Goal: Task Accomplishment & Management: Use online tool/utility

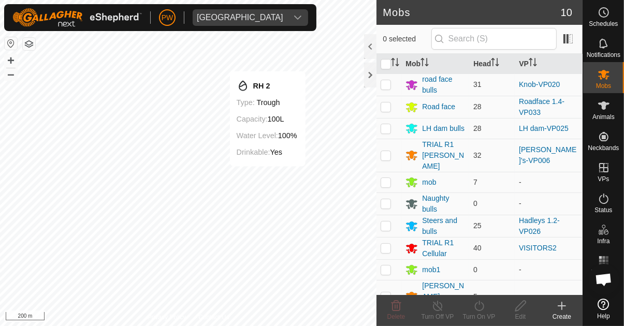
scroll to position [814, 0]
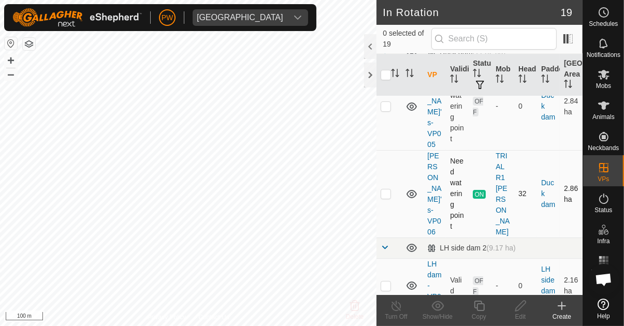
scroll to position [54, 0]
click at [384, 189] on p-checkbox at bounding box center [386, 193] width 10 height 8
checkbox input "true"
click at [476, 307] on icon at bounding box center [479, 306] width 13 height 12
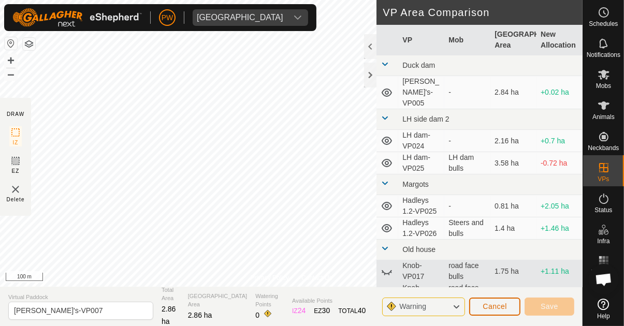
click at [478, 307] on button "Cancel" at bounding box center [494, 307] width 51 height 18
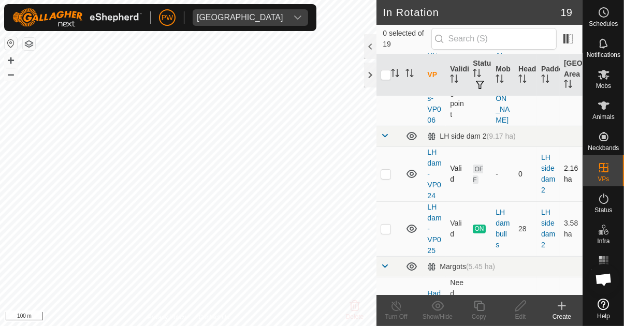
scroll to position [167, 0]
click at [384, 224] on p-checkbox at bounding box center [386, 228] width 10 height 8
checkbox input "true"
click at [476, 309] on icon at bounding box center [479, 306] width 13 height 12
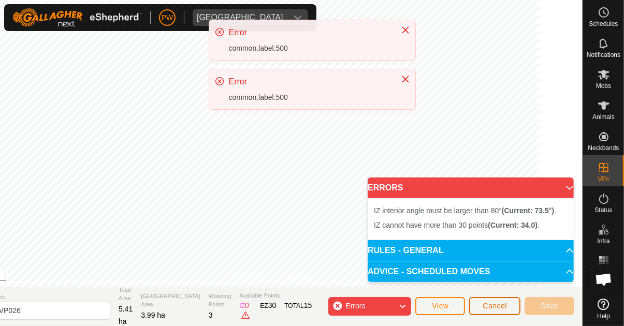
click at [490, 306] on span "Cancel" at bounding box center [495, 306] width 24 height 8
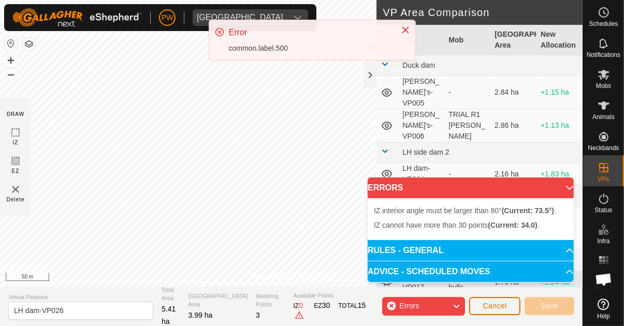
click at [487, 309] on span "Cancel" at bounding box center [495, 306] width 24 height 8
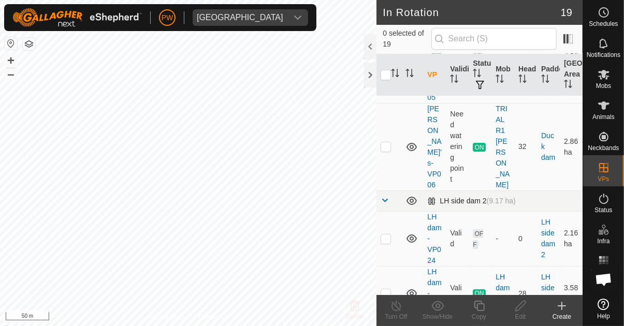
scroll to position [102, 0]
click at [386, 288] on p-checkbox at bounding box center [386, 292] width 10 height 8
checkbox input "true"
click at [480, 311] on icon at bounding box center [479, 306] width 10 height 10
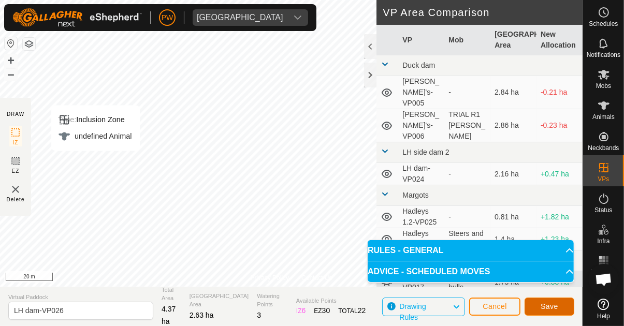
click at [547, 306] on span "Save" at bounding box center [549, 306] width 18 height 8
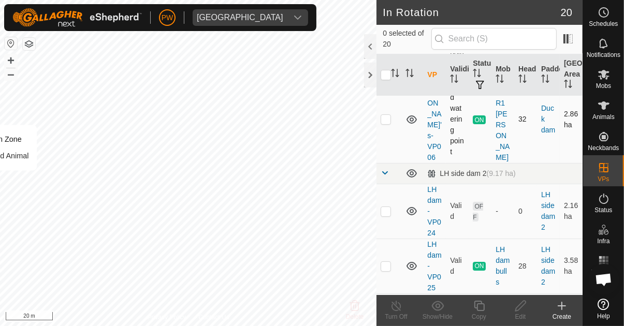
scroll to position [129, 0]
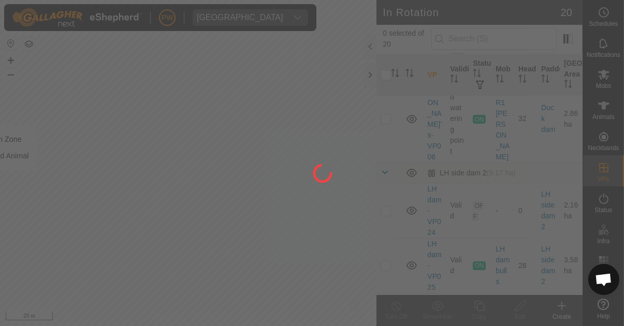
click at [602, 75] on div at bounding box center [312, 163] width 624 height 326
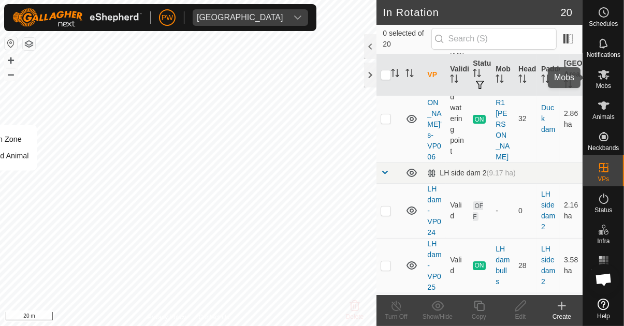
click at [605, 80] on icon at bounding box center [603, 74] width 12 height 12
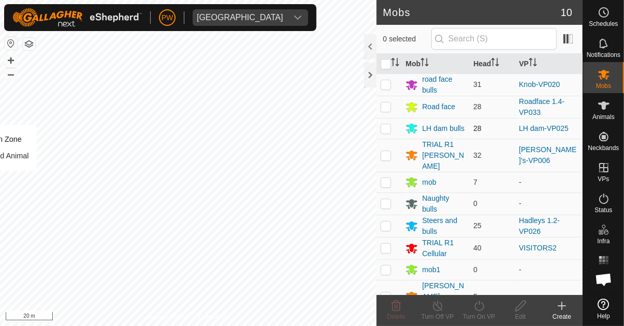
click at [384, 128] on p-checkbox at bounding box center [386, 128] width 10 height 8
click at [388, 129] on p-checkbox at bounding box center [386, 128] width 10 height 8
click at [385, 130] on p-checkbox at bounding box center [386, 128] width 10 height 8
checkbox input "true"
click at [478, 313] on div "Turn On VP" at bounding box center [478, 316] width 41 height 9
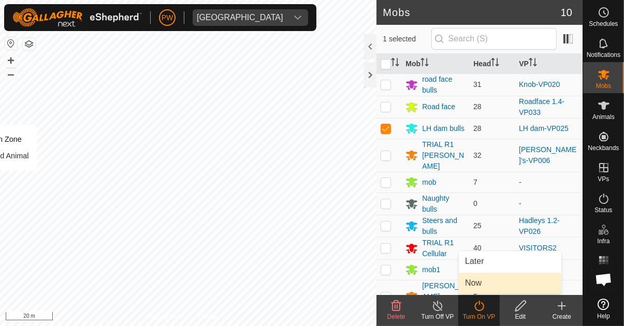
click at [478, 286] on span "Now" at bounding box center [473, 283] width 17 height 12
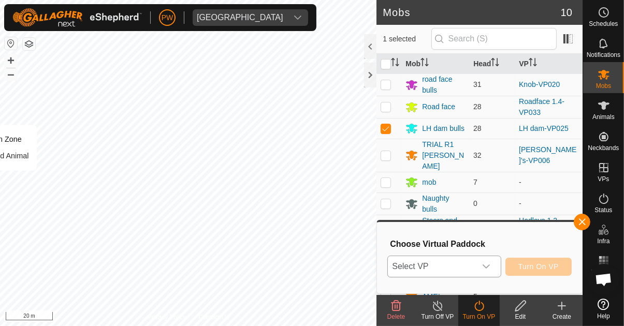
click at [489, 268] on icon "dropdown trigger" at bounding box center [486, 267] width 7 height 4
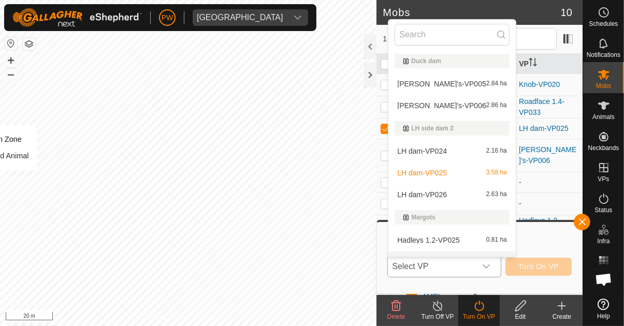
scroll to position [16, 0]
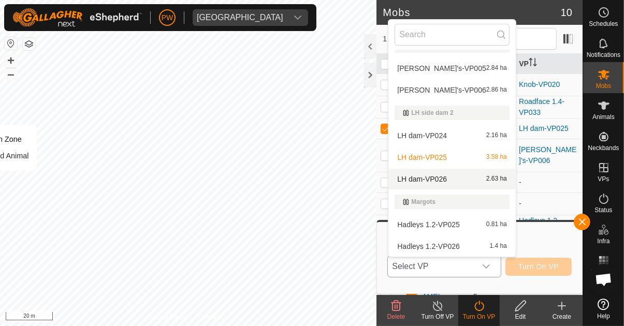
click at [445, 180] on span "LH dam-VP026" at bounding box center [422, 179] width 50 height 7
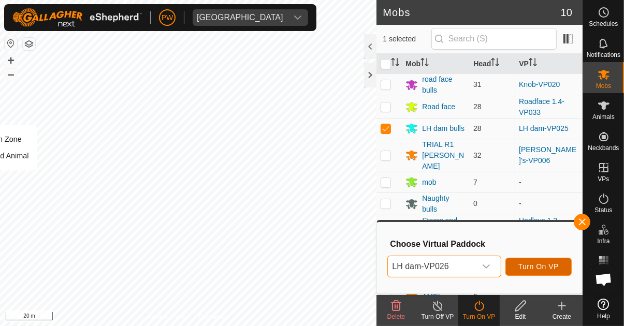
click at [536, 265] on span "Turn On VP" at bounding box center [538, 266] width 40 height 8
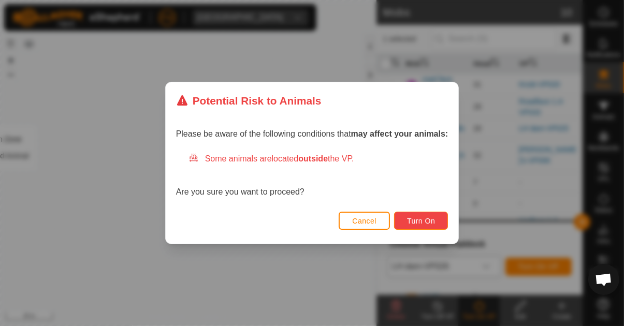
click at [417, 223] on span "Turn On" at bounding box center [421, 221] width 28 height 8
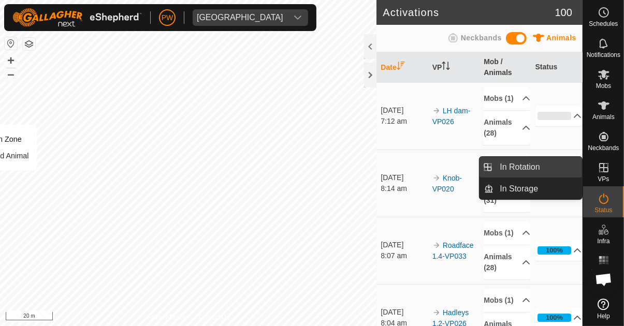
click at [545, 165] on link "In Rotation" at bounding box center [537, 167] width 89 height 21
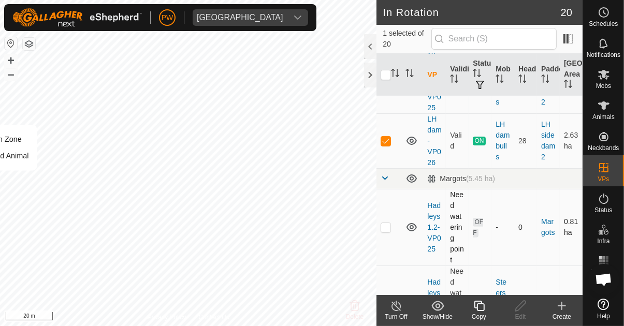
scroll to position [309, 0]
click at [388, 136] on p-checkbox at bounding box center [386, 140] width 10 height 8
checkbox input "false"
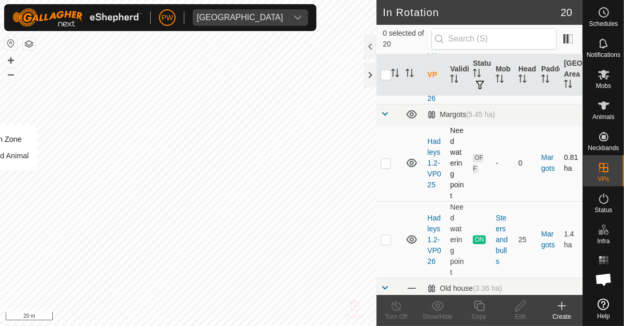
scroll to position [384, 0]
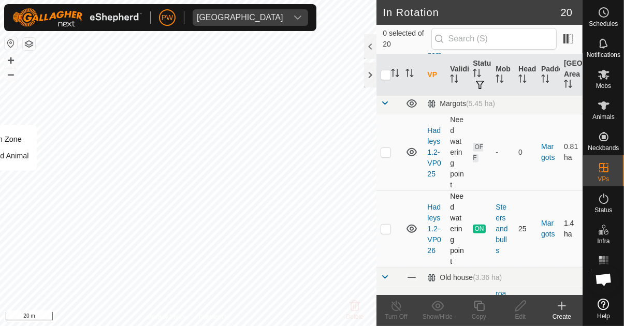
click at [385, 225] on p-checkbox at bounding box center [386, 229] width 10 height 8
checkbox input "true"
click at [476, 310] on icon at bounding box center [479, 306] width 13 height 12
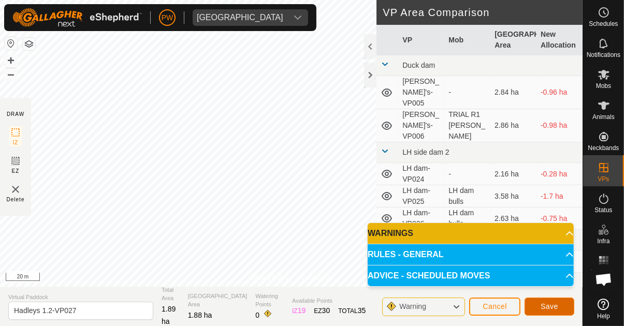
click at [542, 309] on span "Save" at bounding box center [549, 306] width 18 height 8
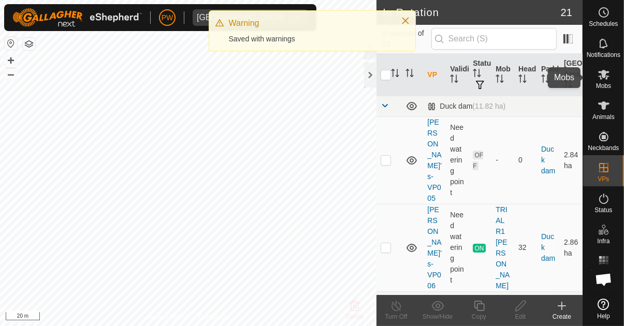
click at [603, 79] on icon at bounding box center [603, 74] width 12 height 12
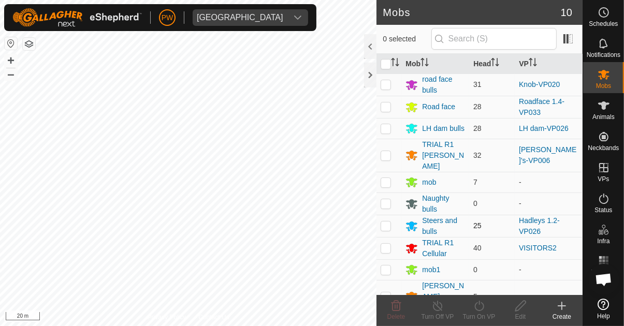
click at [385, 222] on p-checkbox at bounding box center [386, 226] width 10 height 8
checkbox input "true"
click at [478, 309] on icon at bounding box center [479, 306] width 13 height 12
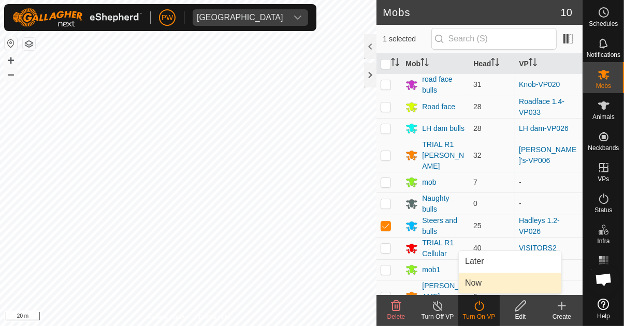
click at [485, 286] on link "Now" at bounding box center [510, 283] width 103 height 21
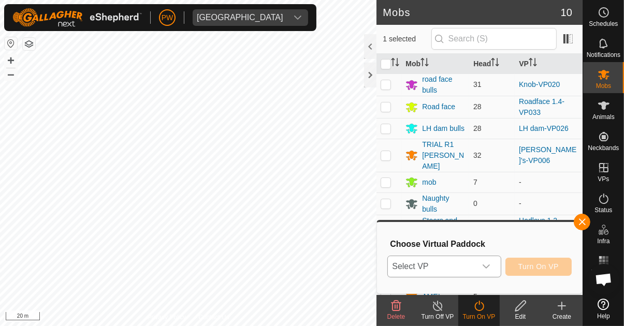
click at [488, 268] on icon "dropdown trigger" at bounding box center [486, 267] width 7 height 4
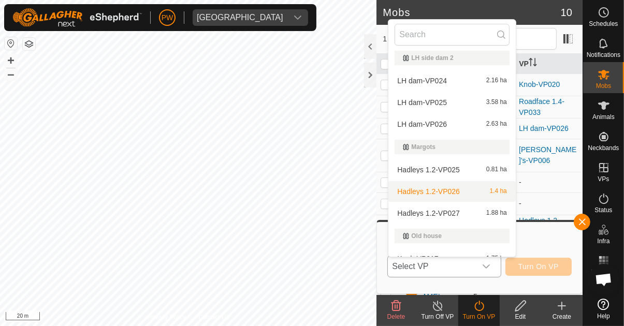
scroll to position [78, 0]
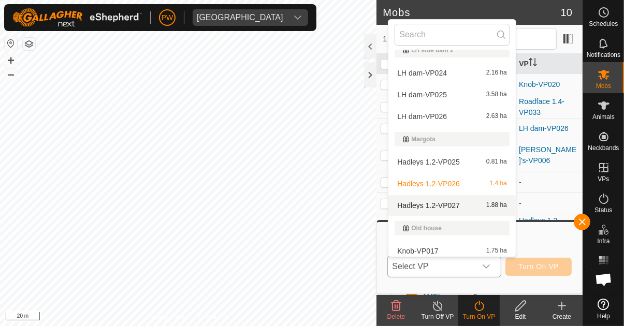
click at [456, 207] on span "Hadleys 1.2-VP027" at bounding box center [428, 205] width 63 height 7
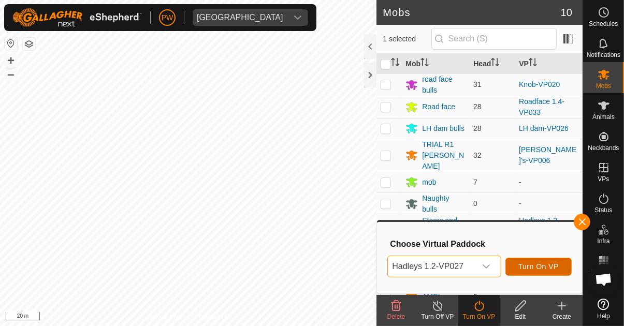
click at [532, 267] on span "Turn On VP" at bounding box center [538, 266] width 40 height 8
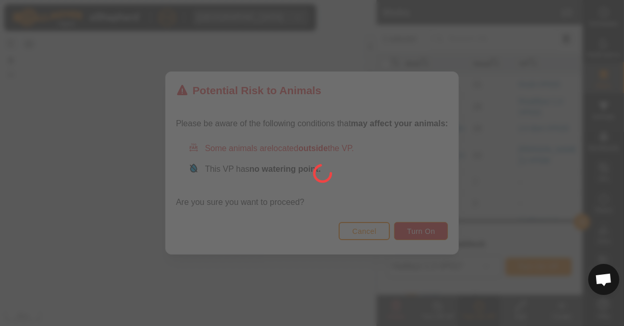
click at [432, 233] on div at bounding box center [312, 163] width 624 height 326
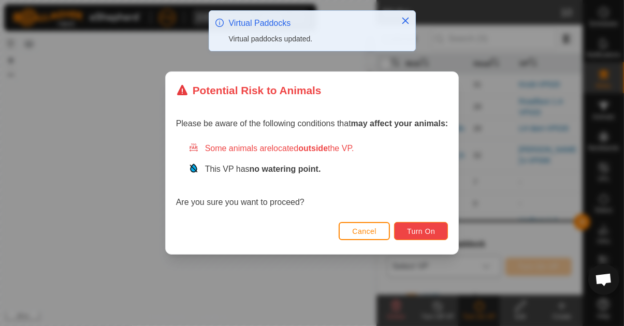
click at [430, 232] on span "Turn On" at bounding box center [421, 231] width 28 height 8
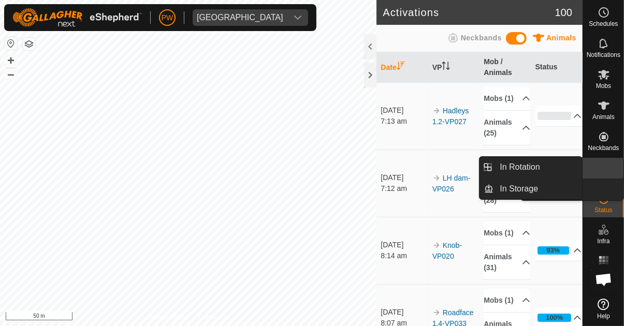
click at [600, 172] on link "In Rotation" at bounding box center [579, 168] width 89 height 21
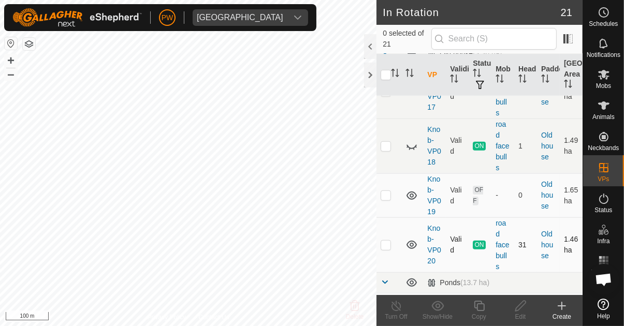
scroll to position [684, 0]
click at [386, 241] on p-checkbox at bounding box center [386, 245] width 10 height 8
checkbox input "true"
click at [476, 309] on icon at bounding box center [479, 306] width 13 height 12
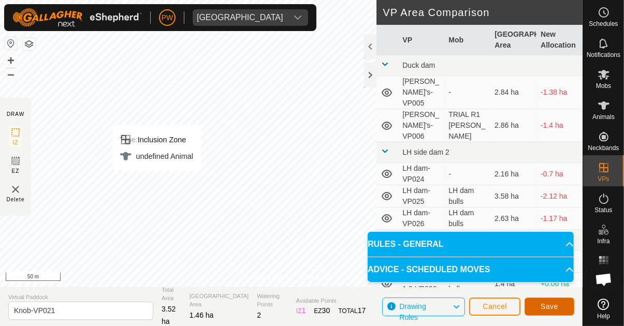
click at [539, 309] on button "Save" at bounding box center [549, 307] width 50 height 18
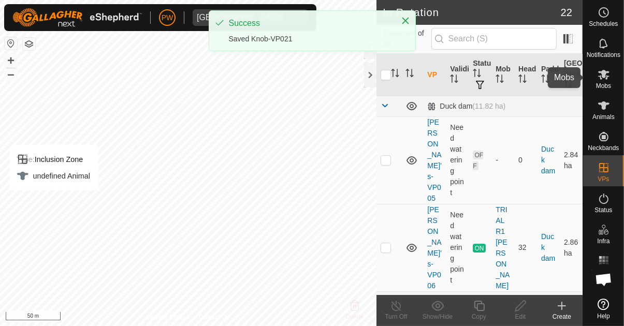
click at [601, 78] on icon at bounding box center [603, 75] width 11 height 10
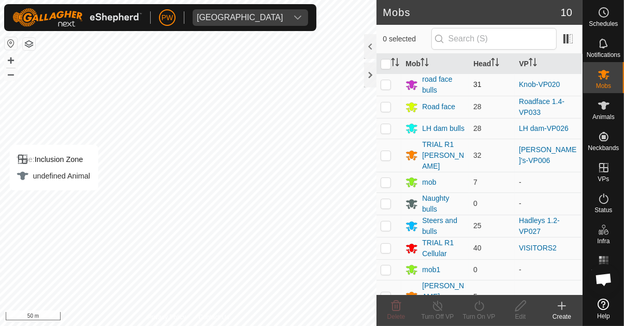
click at [384, 87] on p-checkbox at bounding box center [386, 84] width 10 height 8
checkbox input "true"
click at [479, 309] on icon at bounding box center [479, 306] width 13 height 12
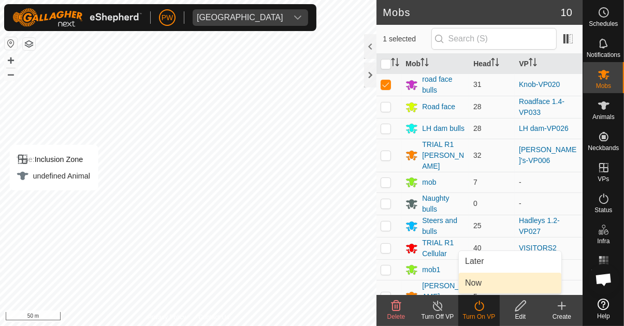
click at [483, 286] on link "Now" at bounding box center [510, 283] width 103 height 21
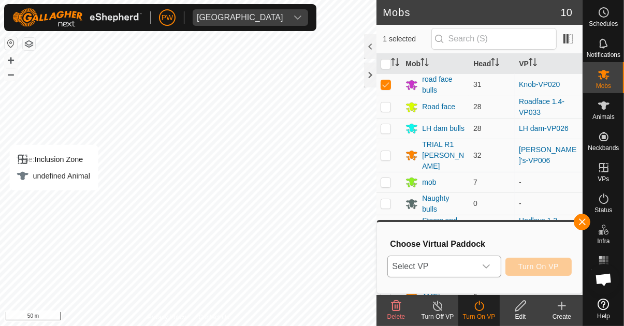
click at [488, 268] on icon "dropdown trigger" at bounding box center [486, 267] width 7 height 4
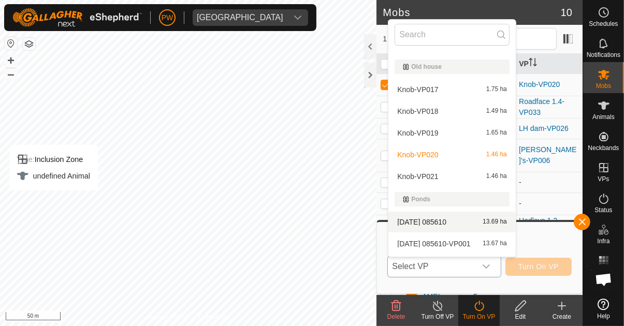
scroll to position [247, 0]
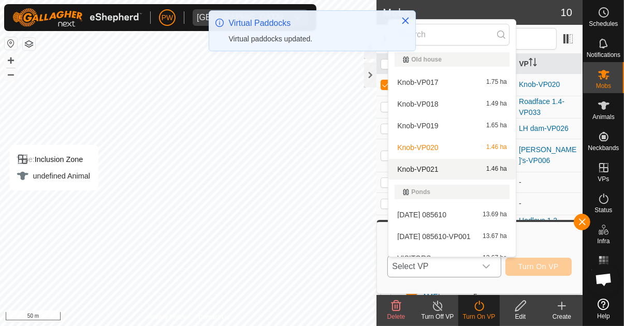
click at [449, 173] on div "Knob-VP021 1.46 ha" at bounding box center [452, 169] width 115 height 12
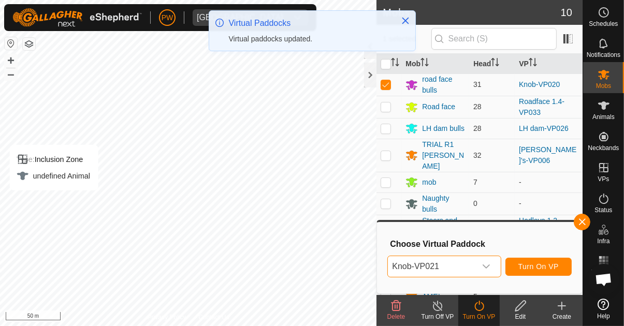
click at [530, 268] on span "Turn On VP" at bounding box center [538, 266] width 40 height 8
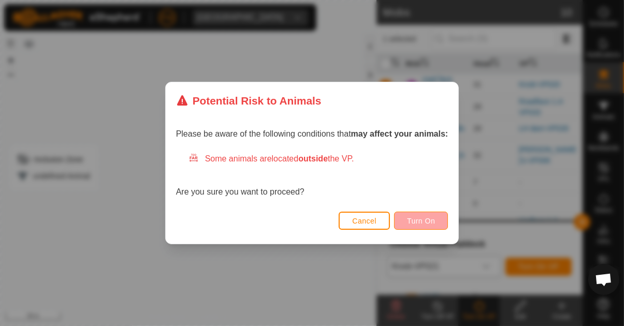
click at [425, 222] on span "Turn On" at bounding box center [421, 221] width 28 height 8
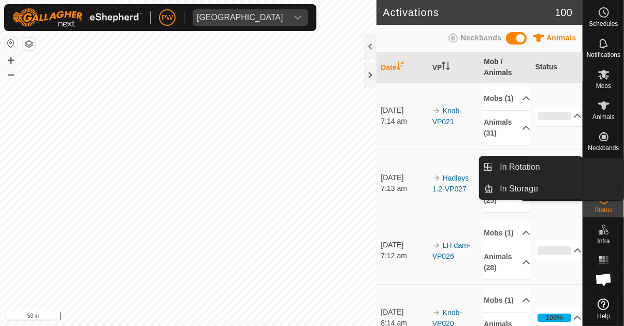
click at [602, 173] on link "In Rotation" at bounding box center [579, 168] width 89 height 21
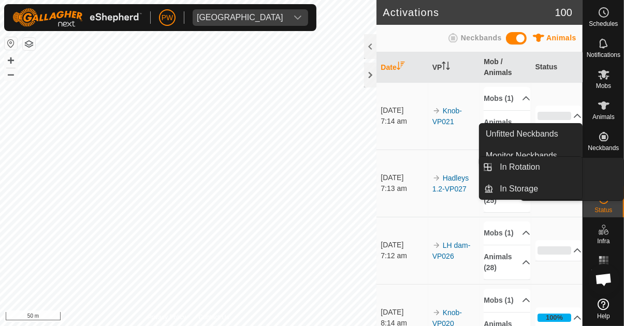
click at [598, 170] on icon at bounding box center [603, 168] width 12 height 12
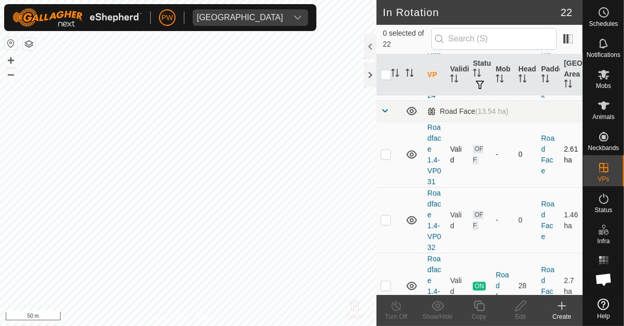
scroll to position [1316, 0]
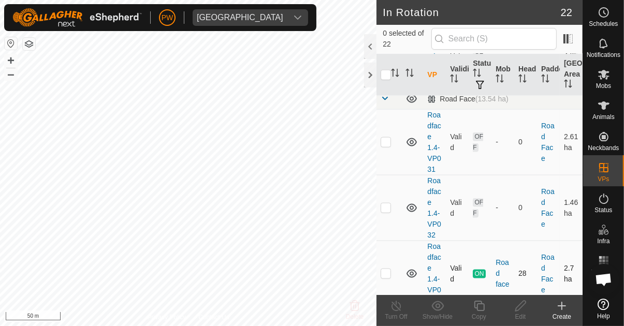
click at [387, 269] on p-checkbox at bounding box center [386, 273] width 10 height 8
checkbox input "true"
click at [473, 306] on icon at bounding box center [479, 306] width 13 height 12
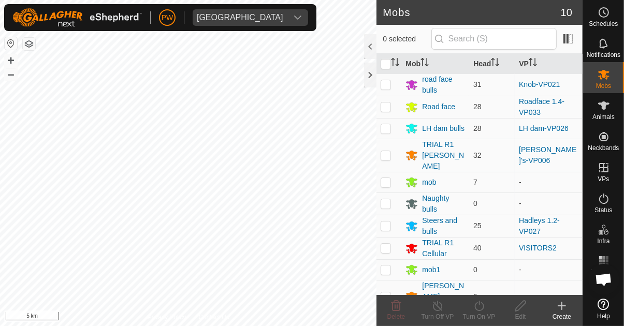
scroll to position [814, 0]
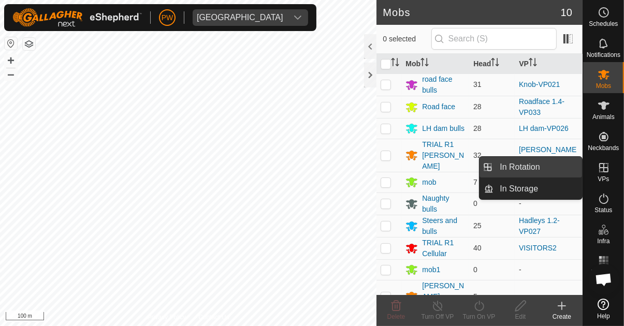
click at [535, 168] on span "In Rotation" at bounding box center [520, 167] width 40 height 12
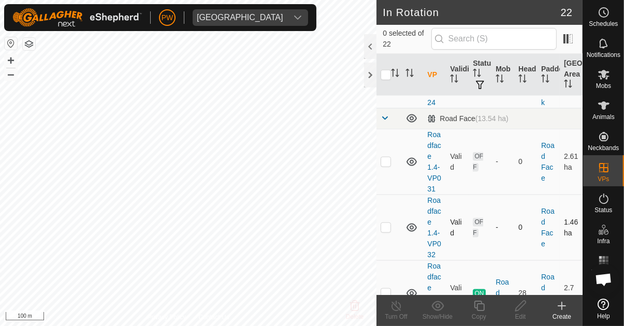
scroll to position [1316, 0]
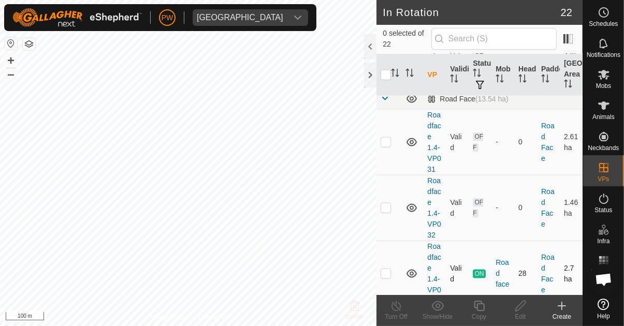
click at [386, 269] on p-checkbox at bounding box center [386, 273] width 10 height 8
checkbox input "true"
click at [475, 311] on icon at bounding box center [479, 306] width 13 height 12
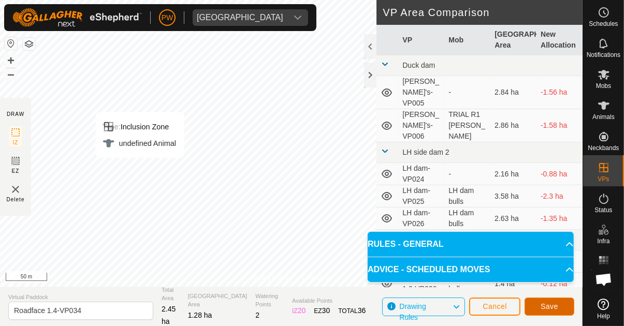
click at [540, 306] on button "Save" at bounding box center [549, 307] width 50 height 18
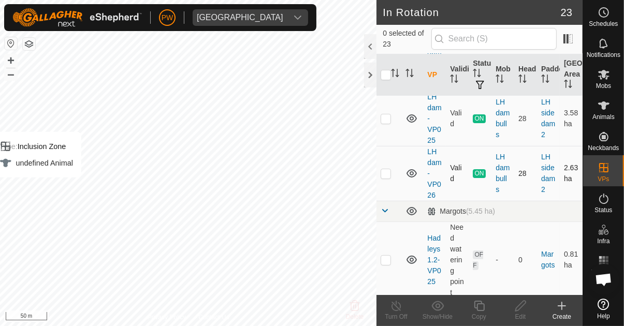
scroll to position [282, 0]
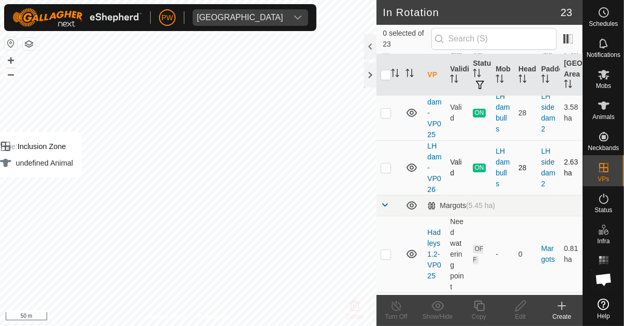
click at [528, 140] on td "28" at bounding box center [525, 167] width 23 height 55
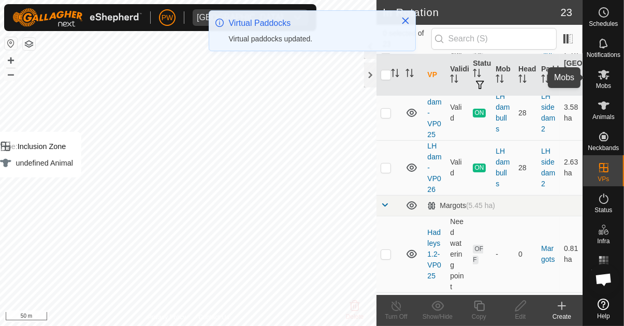
click at [602, 78] on icon at bounding box center [603, 74] width 12 height 12
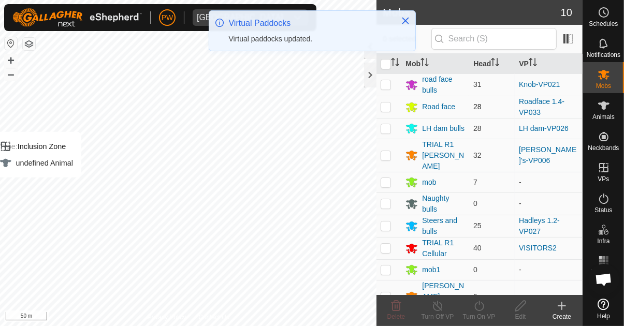
click at [383, 108] on p-checkbox at bounding box center [386, 107] width 10 height 8
checkbox input "true"
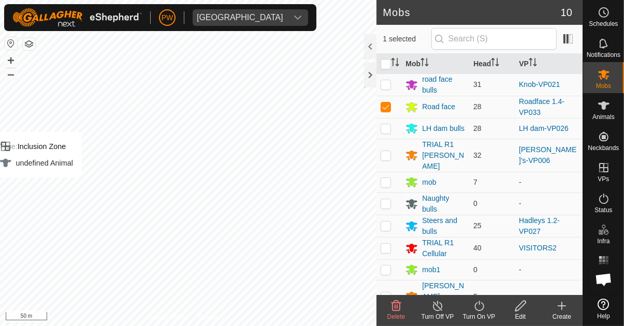
click at [474, 314] on div "Turn On VP" at bounding box center [478, 316] width 41 height 9
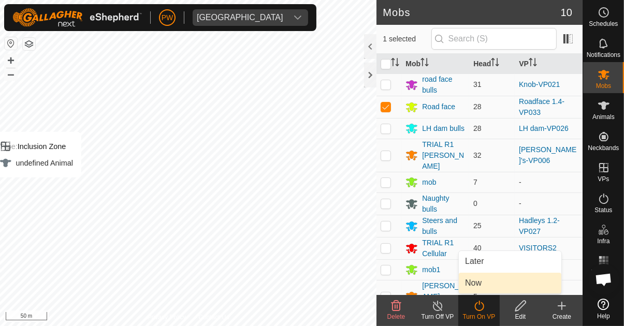
click at [475, 286] on span "Now" at bounding box center [473, 283] width 17 height 12
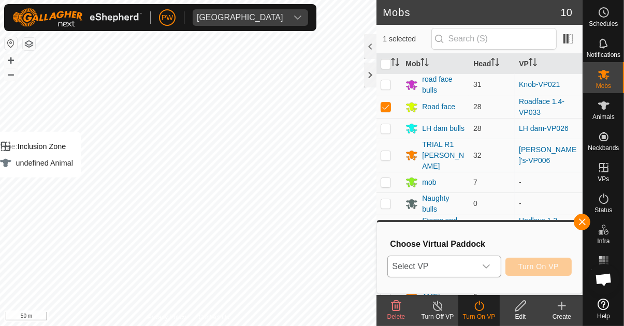
click at [487, 269] on icon "dropdown trigger" at bounding box center [486, 266] width 8 height 8
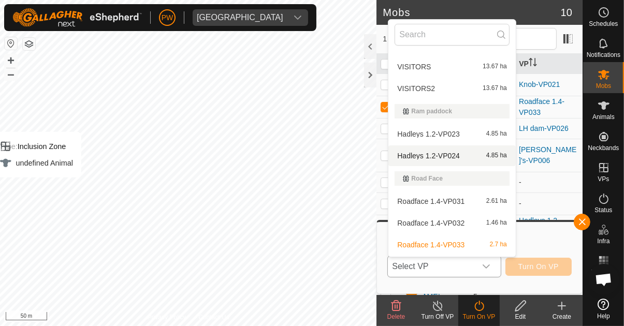
scroll to position [459, 0]
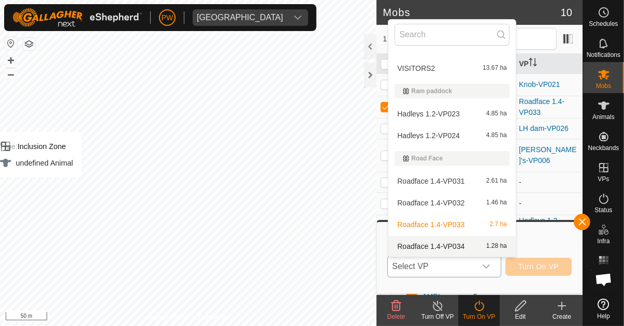
click at [456, 247] on span "Roadface 1.4-VP034" at bounding box center [430, 246] width 67 height 7
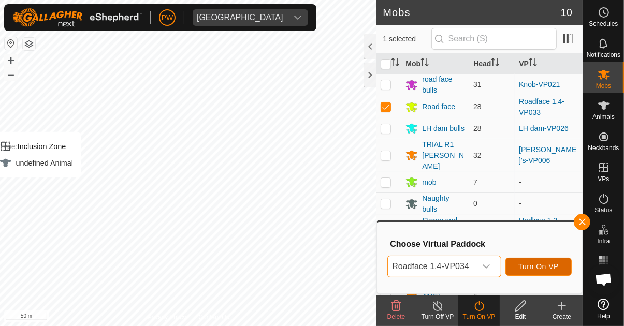
click at [532, 269] on span "Turn On VP" at bounding box center [538, 266] width 40 height 8
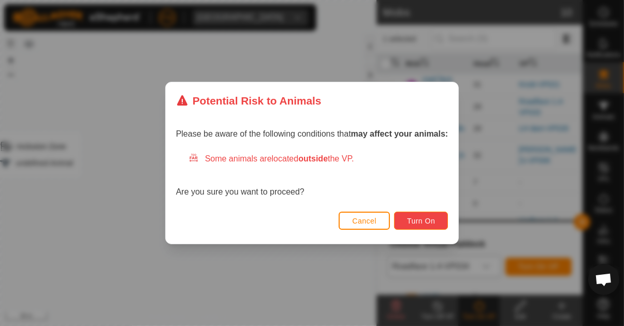
click at [427, 220] on span "Turn On" at bounding box center [421, 221] width 28 height 8
